Goal: Information Seeking & Learning: Learn about a topic

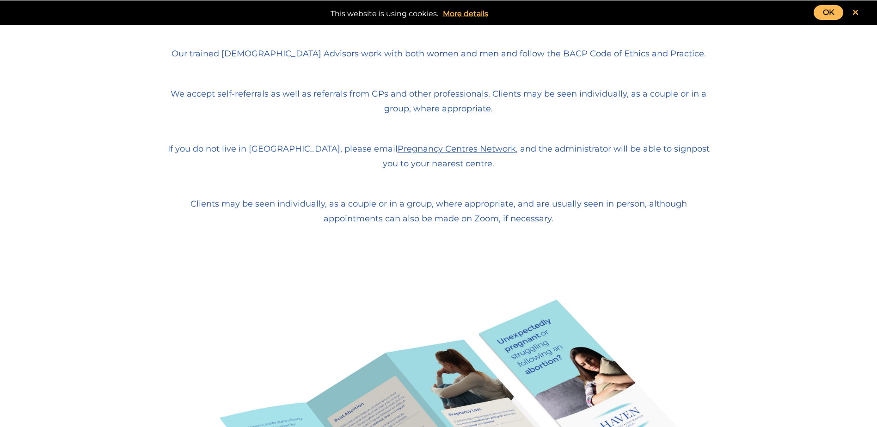
scroll to position [231, 0]
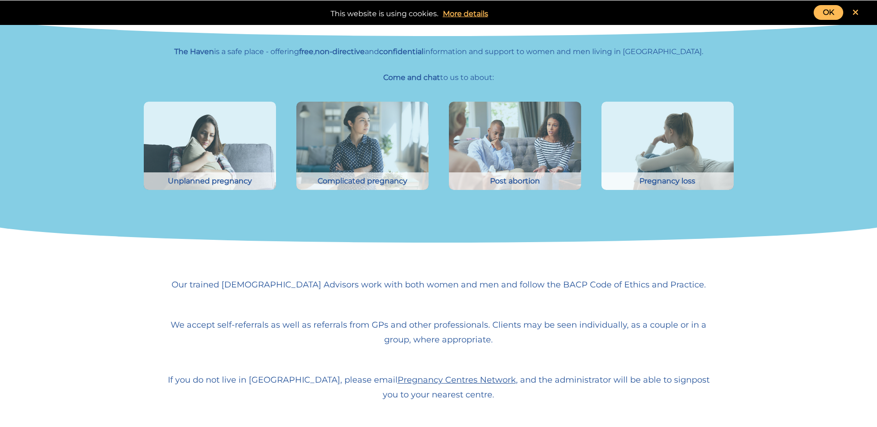
click at [837, 10] on link "OK" at bounding box center [829, 12] width 30 height 15
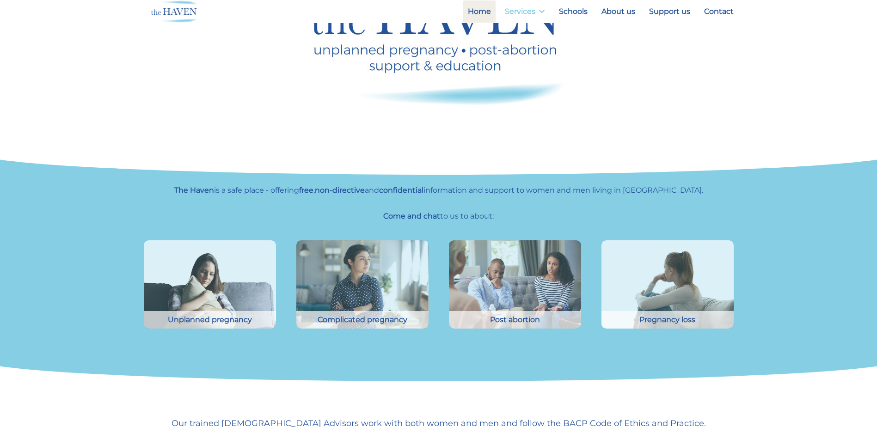
scroll to position [46, 0]
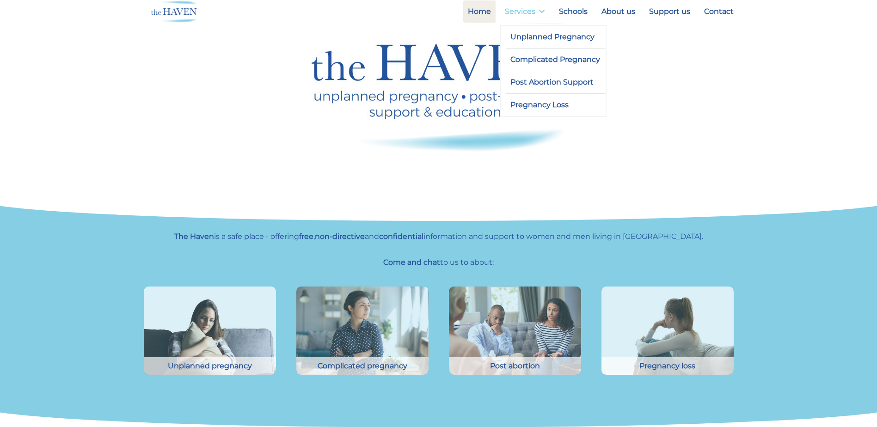
click at [533, 15] on link "Services" at bounding box center [524, 11] width 49 height 22
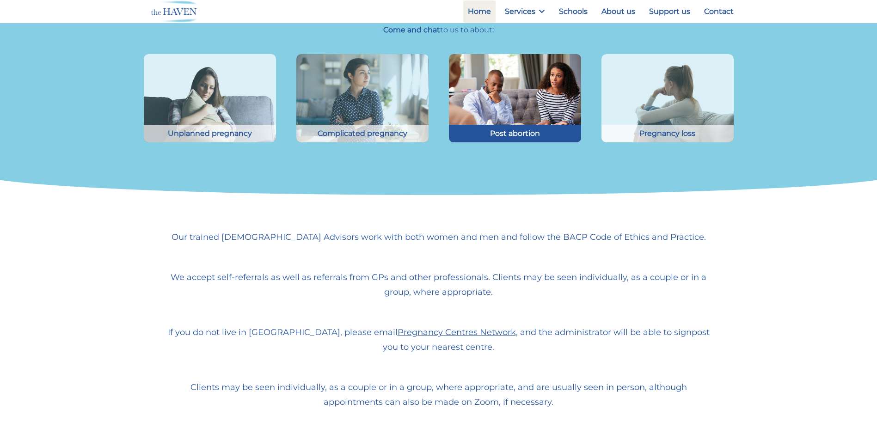
scroll to position [94, 0]
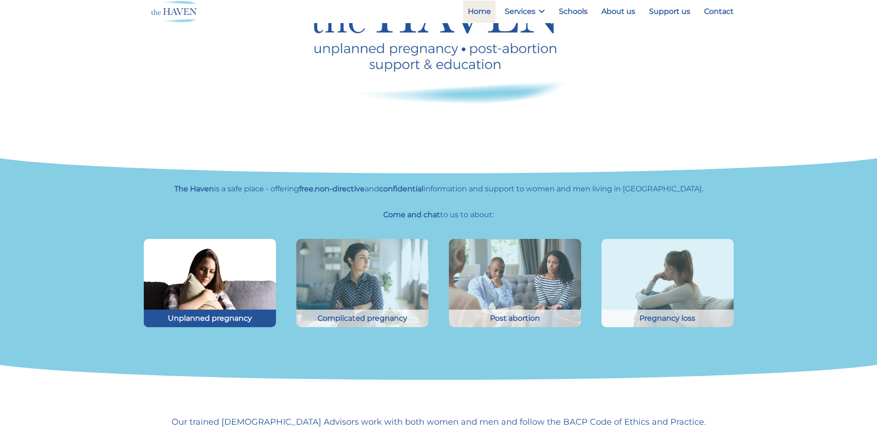
click at [199, 281] on img at bounding box center [210, 282] width 146 height 97
